Goal: Task Accomplishment & Management: Complete application form

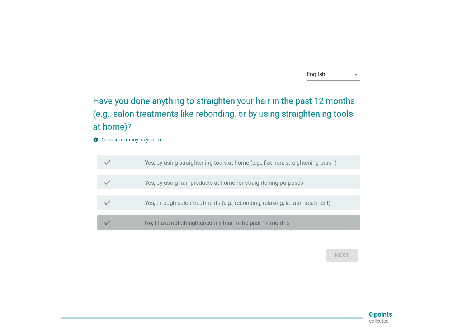
click at [274, 223] on label "No, I have not straightened my hair in the past 12 months" at bounding box center [217, 223] width 144 height 7
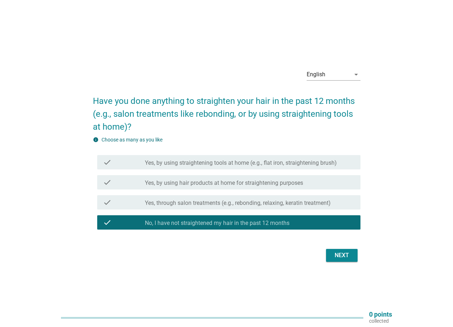
click at [280, 201] on label "Yes, through salon treatments (e.g., rebonding, relaxing, keratin treatment)" at bounding box center [238, 203] width 186 height 7
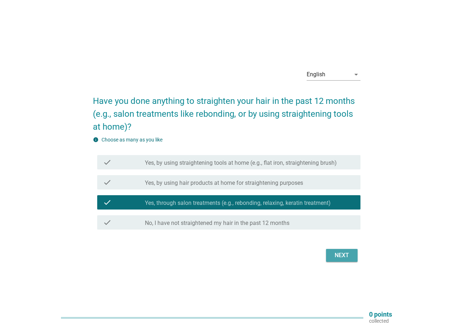
click at [349, 260] on button "Next" at bounding box center [342, 255] width 32 height 13
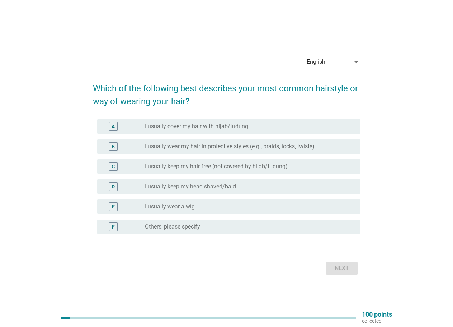
click at [281, 127] on div "radio_button_unchecked I usually cover my hair with hijab/tudung" at bounding box center [247, 126] width 204 height 7
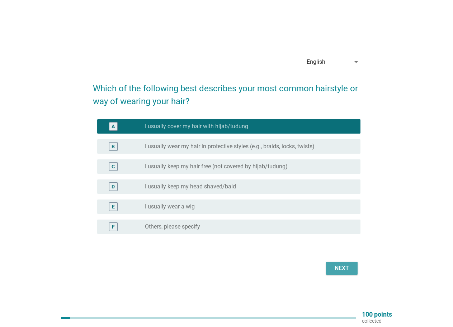
click at [338, 268] on div "Next" at bounding box center [342, 268] width 20 height 9
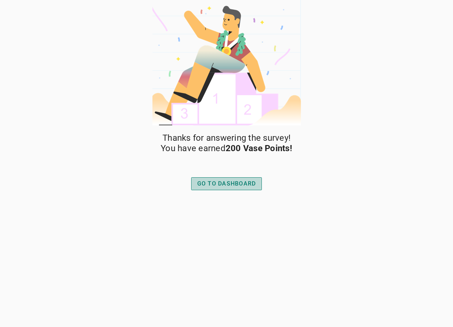
click at [239, 185] on div "GO TO DASHBOARD" at bounding box center [226, 184] width 59 height 9
